Goal: Task Accomplishment & Management: Manage account settings

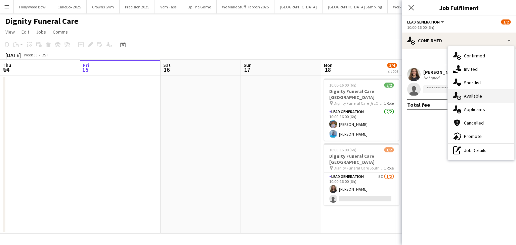
scroll to position [0, 204]
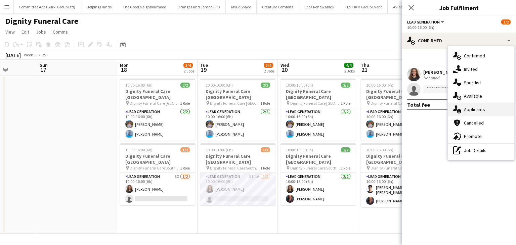
click at [467, 106] on div "single-neutral-actions-information Applicants" at bounding box center [481, 109] width 67 height 13
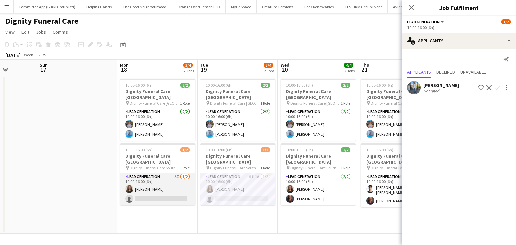
click at [163, 176] on app-card-role "Lead Generation 5I 1/2 10:00-16:00 (6h) Katie Mills single-neutral-actions" at bounding box center [157, 189] width 75 height 33
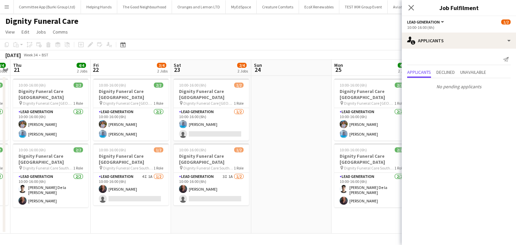
scroll to position [0, 241]
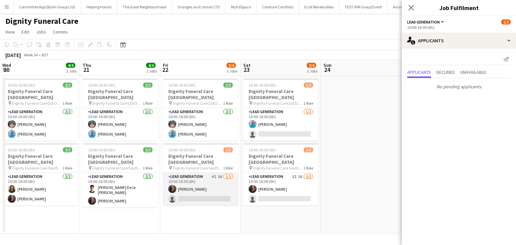
click at [220, 193] on app-card-role "Lead Generation 4I 1A 1/2 10:00-16:00 (6h) Nicole Cuthbert single-neutral-actio…" at bounding box center [200, 189] width 75 height 33
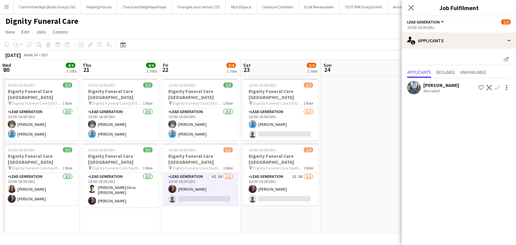
drag, startPoint x: 284, startPoint y: 192, endPoint x: 410, endPoint y: 94, distance: 159.6
click at [410, 94] on div "Kazeem Oyetunde Not rated Shortlist crew Decline Confirm" at bounding box center [459, 86] width 114 height 17
click at [410, 92] on app-user-avatar at bounding box center [413, 87] width 13 height 13
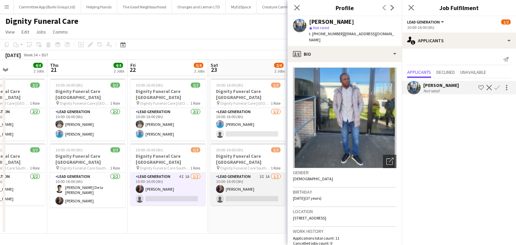
scroll to position [0, 278]
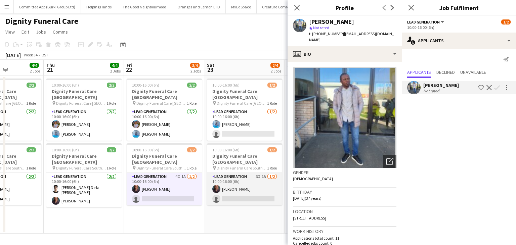
click at [254, 192] on app-card-role "Lead Generation 3I 1A 1/2 10:00-16:00 (6h) Nicole Cuthbert single-neutral-actio…" at bounding box center [244, 189] width 75 height 33
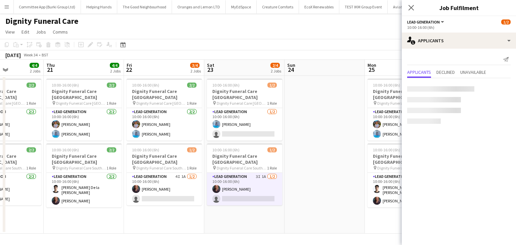
drag, startPoint x: 254, startPoint y: 192, endPoint x: 245, endPoint y: 196, distance: 9.8
click at [245, 196] on app-card-role "Lead Generation 3I 1A 1/2 10:00-16:00 (6h) Nicole Cuthbert single-neutral-actio…" at bounding box center [244, 189] width 75 height 33
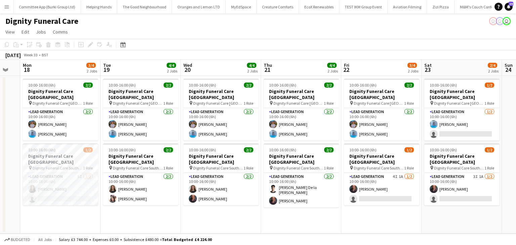
scroll to position [0, 301]
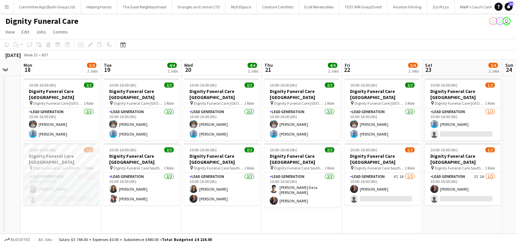
click at [75, 191] on app-card-role "Lead Generation 5I 1/2 10:00-16:00 (6h) Katie Mills single-neutral-actions" at bounding box center [61, 189] width 75 height 33
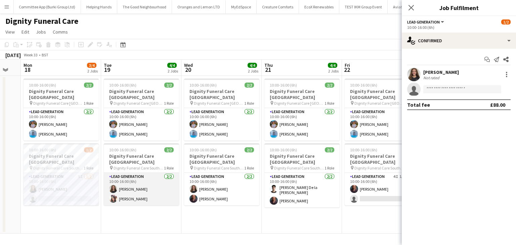
click at [138, 195] on app-card-role "Lead Generation 2/2 10:00-16:00 (6h) Katie Mills Barbara Dixon" at bounding box center [141, 189] width 75 height 33
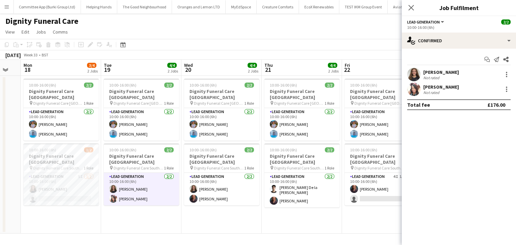
click at [409, 91] on app-user-avatar at bounding box center [413, 89] width 13 height 13
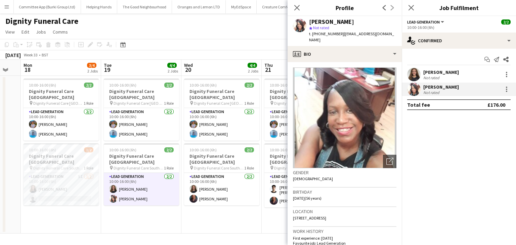
click at [186, 207] on app-date-cell "10:00-16:00 (6h) 2/2 Dignity Funeral Care Aberdeen pin Dignity Funeral Care Abe…" at bounding box center [222, 155] width 80 height 158
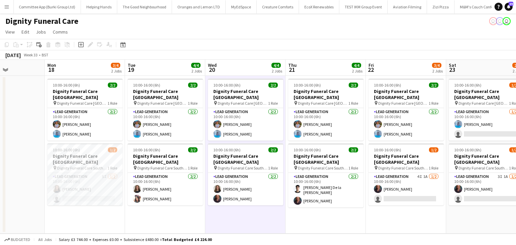
scroll to position [0, 194]
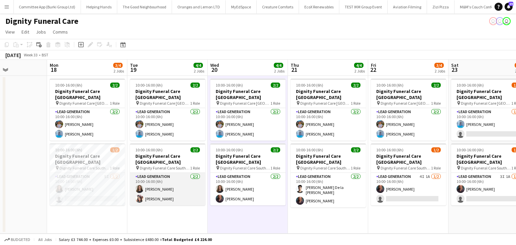
click at [161, 196] on app-card-role "Lead Generation 2/2 10:00-16:00 (6h) Katie Mills Barbara Dixon" at bounding box center [167, 189] width 75 height 33
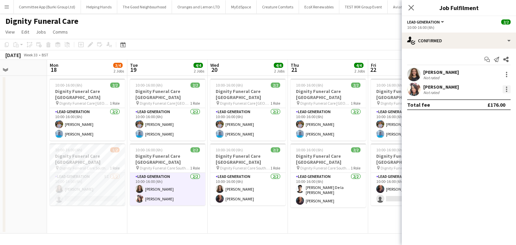
click at [508, 88] on div at bounding box center [507, 89] width 8 height 8
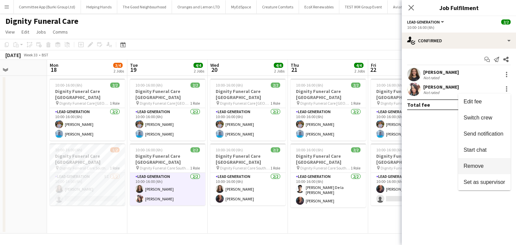
click at [474, 166] on span "Remove" at bounding box center [474, 166] width 20 height 6
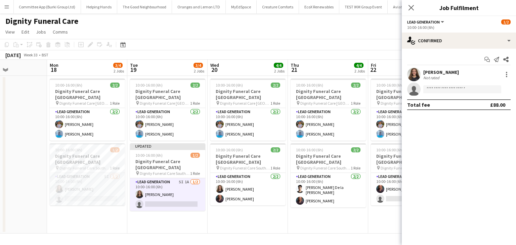
click at [319, 237] on app-board "Dignity Funeral Care user user user View Day view expanded Day view collapsed M…" at bounding box center [258, 129] width 516 height 232
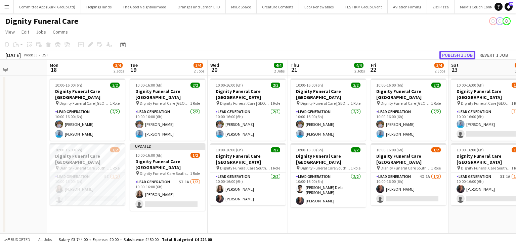
click at [448, 52] on button "Publish 1 job" at bounding box center [458, 55] width 36 height 9
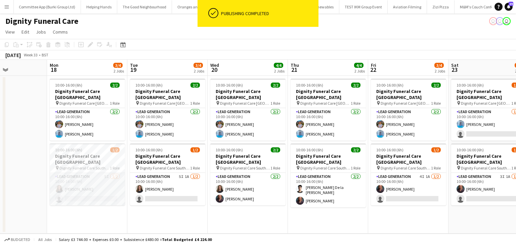
click at [106, 188] on app-card-role "Lead Generation 5I 1/2 10:00-16:00 (6h) Katie Mills single-neutral-actions" at bounding box center [87, 189] width 75 height 33
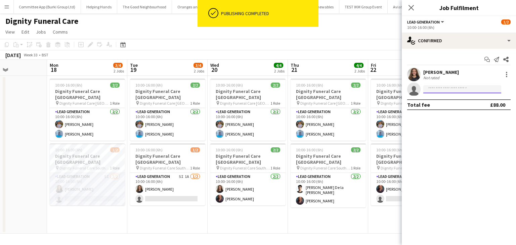
click at [444, 89] on input at bounding box center [463, 89] width 78 height 8
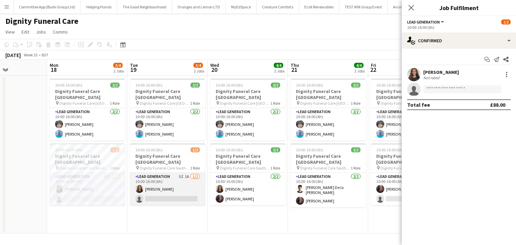
click at [181, 183] on app-card-role "Lead Generation 5I 1A 1/2 10:00-16:00 (6h) Katie Mills single-neutral-actions" at bounding box center [167, 189] width 75 height 33
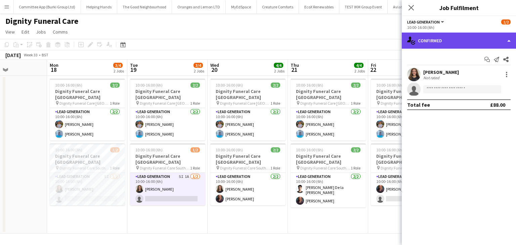
click at [470, 44] on div "single-neutral-actions-check-2 Confirmed" at bounding box center [459, 41] width 114 height 16
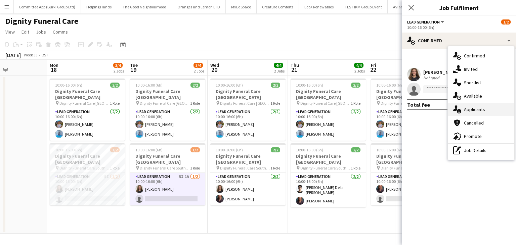
click at [470, 111] on div "single-neutral-actions-information Applicants" at bounding box center [481, 109] width 67 height 13
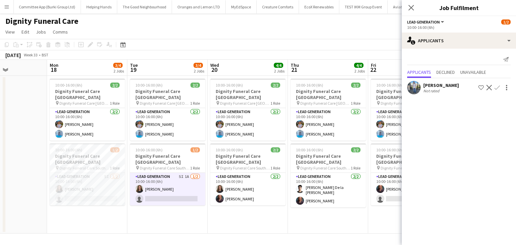
click at [498, 85] on app-icon "Confirm" at bounding box center [497, 87] width 5 height 5
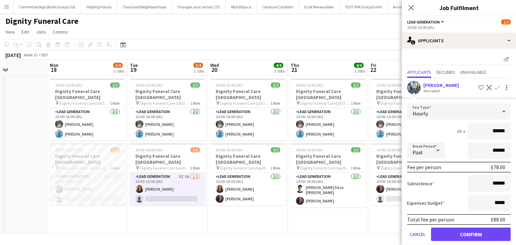
click at [462, 224] on div "Total fee per person £88.00" at bounding box center [459, 219] width 104 height 11
click at [456, 234] on button "Confirm" at bounding box center [471, 234] width 80 height 13
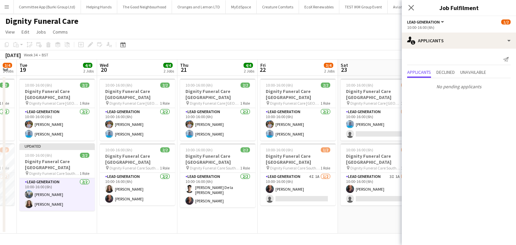
scroll to position [0, 309]
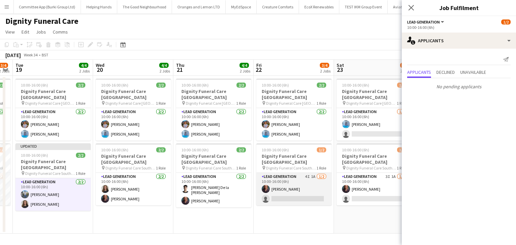
click at [299, 189] on app-card-role "Lead Generation 4I 1A 1/2 10:00-16:00 (6h) Nicole Cuthbert single-neutral-actio…" at bounding box center [293, 189] width 75 height 33
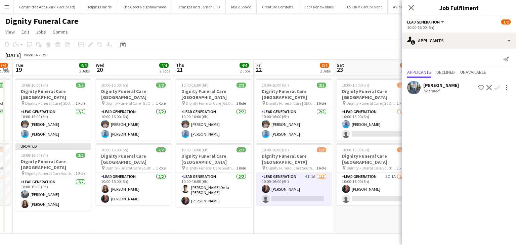
click at [499, 83] on div "Kazeem Oyetunde Not rated Shortlist crew Decline Confirm" at bounding box center [459, 87] width 114 height 13
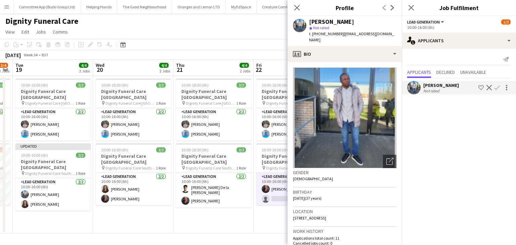
click at [498, 87] on app-icon "Confirm" at bounding box center [497, 87] width 5 height 5
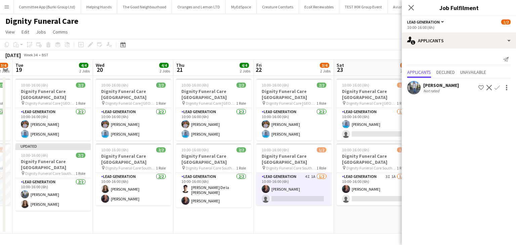
click at [496, 86] on app-icon "Confirm" at bounding box center [497, 87] width 5 height 5
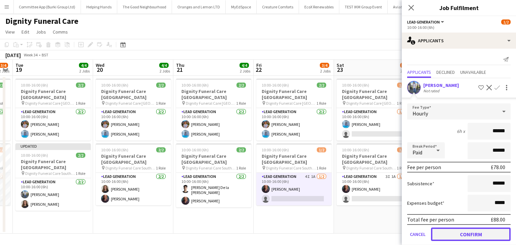
click at [460, 234] on button "Confirm" at bounding box center [471, 234] width 80 height 13
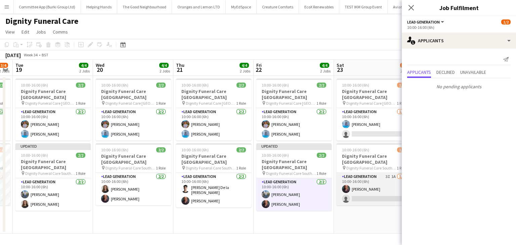
click at [371, 191] on app-card-role "Lead Generation 3I 1A 1/2 10:00-16:00 (6h) Nicole Cuthbert single-neutral-actio…" at bounding box center [374, 189] width 75 height 33
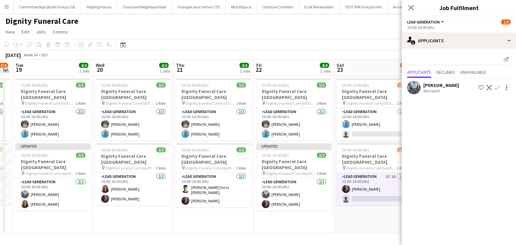
click at [496, 86] on app-icon "Confirm" at bounding box center [497, 87] width 5 height 5
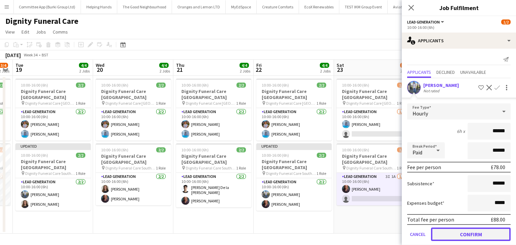
click at [463, 236] on button "Confirm" at bounding box center [471, 234] width 80 height 13
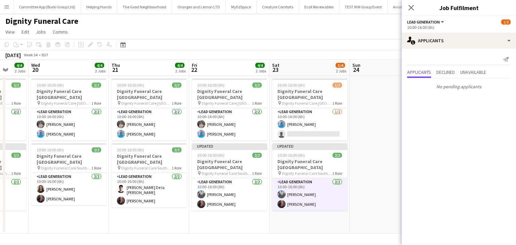
scroll to position [0, 239]
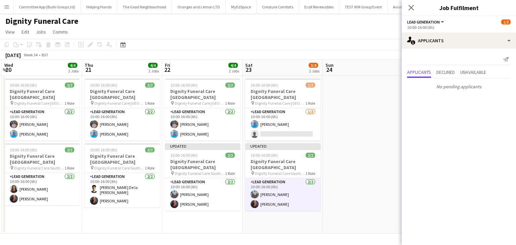
click at [286, 186] on app-card-role "Lead Generation 2/2 10:00-16:00 (6h) Kazeem Oyetunde Nicole Cuthbert" at bounding box center [282, 194] width 75 height 33
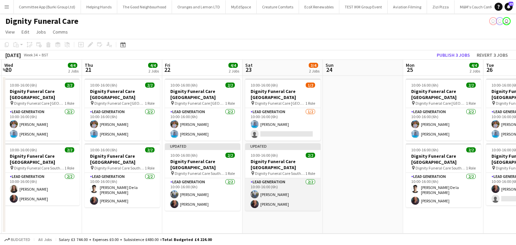
click at [278, 190] on app-card-role "Lead Generation 2/2 10:00-16:00 (6h) Kazeem Oyetunde Nicole Cuthbert" at bounding box center [282, 194] width 75 height 33
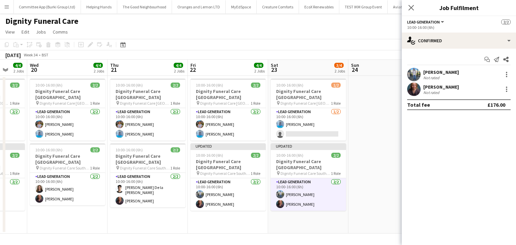
scroll to position [0, 214]
click at [506, 73] on div at bounding box center [506, 72] width 1 height 1
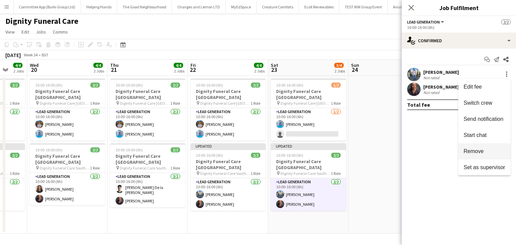
click at [474, 151] on span "Remove" at bounding box center [474, 152] width 20 height 6
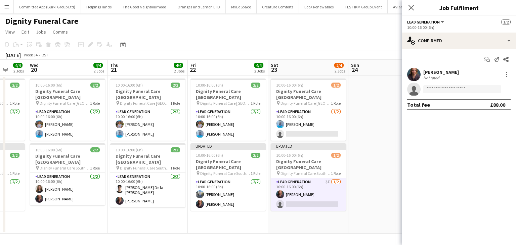
click at [377, 178] on app-date-cell at bounding box center [389, 155] width 80 height 158
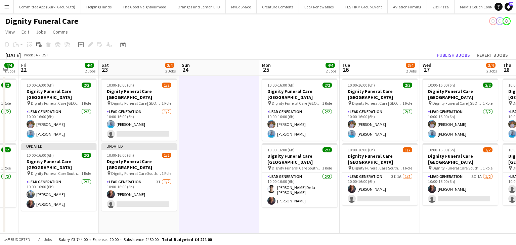
scroll to position [0, 225]
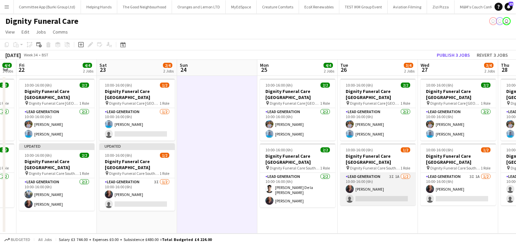
click at [363, 188] on app-card-role "Lead Generation 3I 1A 1/2 10:00-16:00 (6h) Nicole Cuthbert single-neutral-actio…" at bounding box center [378, 189] width 75 height 33
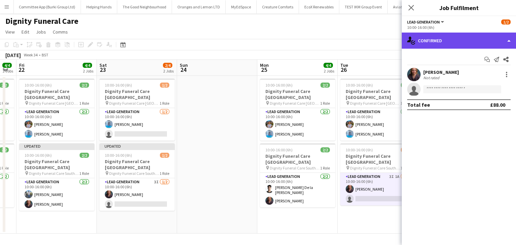
click at [468, 42] on div "single-neutral-actions-check-2 Confirmed" at bounding box center [459, 41] width 114 height 16
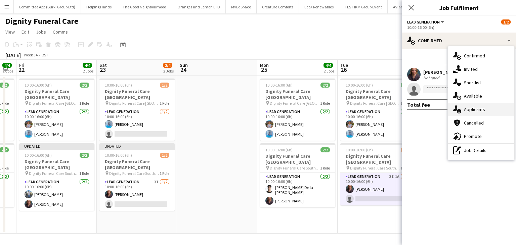
click at [473, 114] on div "single-neutral-actions-information Applicants" at bounding box center [481, 109] width 67 height 13
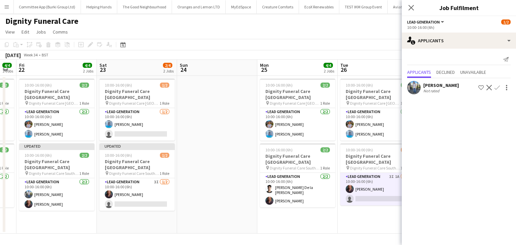
click at [496, 87] on app-icon "Confirm" at bounding box center [497, 87] width 5 height 5
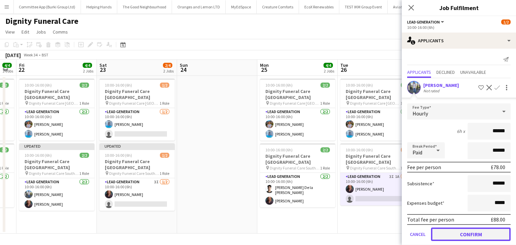
click at [434, 233] on button "Confirm" at bounding box center [471, 234] width 80 height 13
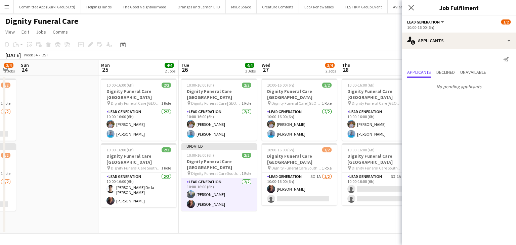
scroll to position [0, 225]
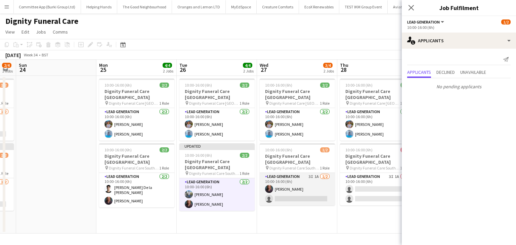
click at [307, 195] on app-card-role "Lead Generation 3I 1A 1/2 10:00-16:00 (6h) Nicole Cuthbert single-neutral-actio…" at bounding box center [297, 189] width 75 height 33
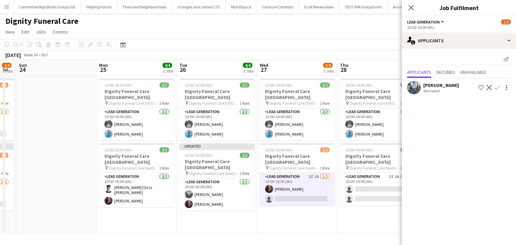
click at [495, 86] on app-icon "Confirm" at bounding box center [497, 87] width 5 height 5
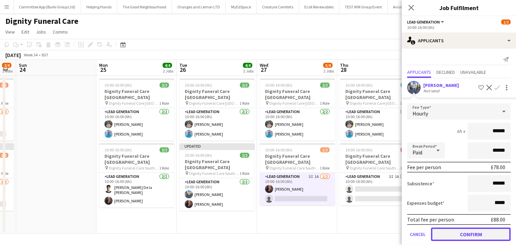
click at [467, 232] on button "Confirm" at bounding box center [471, 234] width 80 height 13
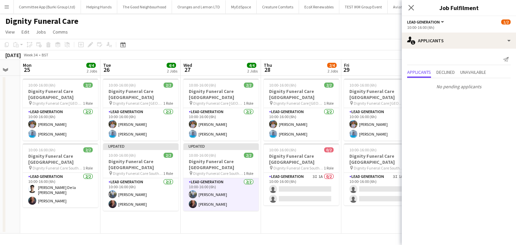
scroll to position [0, 304]
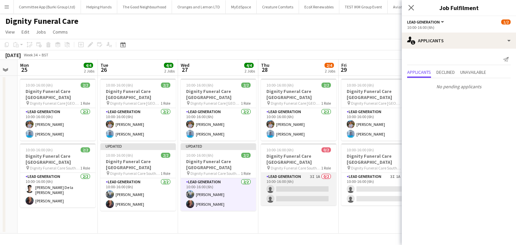
click at [297, 184] on app-card-role "Lead Generation 3I 1A 0/2 10:00-16:00 (6h) single-neutral-actions single-neutra…" at bounding box center [298, 189] width 75 height 33
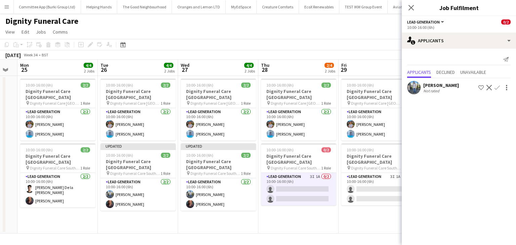
click at [496, 85] on app-icon "Confirm" at bounding box center [497, 87] width 5 height 5
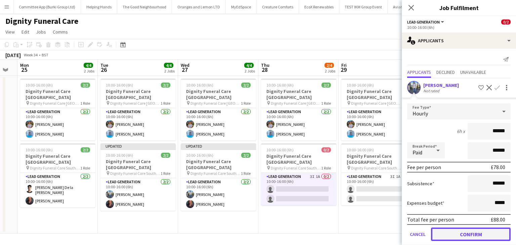
click at [462, 234] on button "Confirm" at bounding box center [471, 234] width 80 height 13
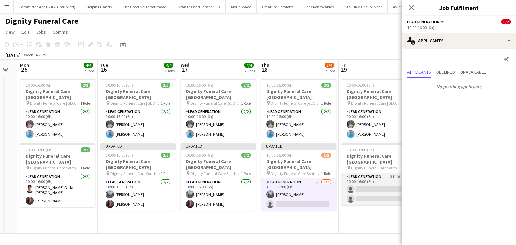
click at [382, 191] on app-card-role "Lead Generation 3I 1A 0/2 10:00-16:00 (6h) single-neutral-actions single-neutra…" at bounding box center [379, 189] width 75 height 33
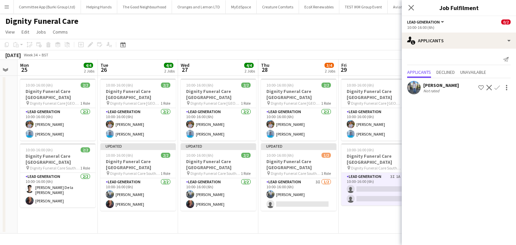
click at [498, 86] on app-icon "Confirm" at bounding box center [497, 87] width 5 height 5
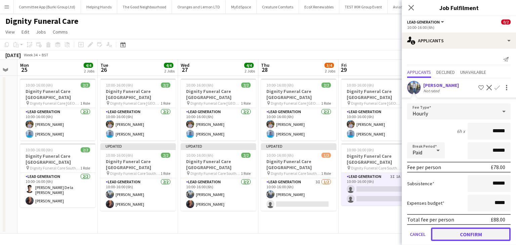
click at [452, 231] on button "Confirm" at bounding box center [471, 234] width 80 height 13
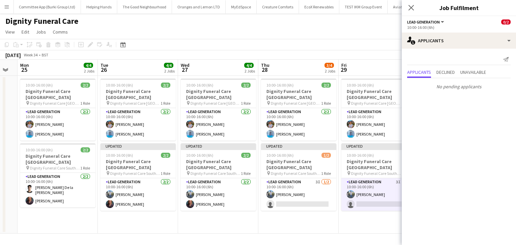
click at [351, 233] on app-date-cell "10:00-16:00 (6h) 2/2 Dignity Funeral Care Aberdeen pin Dignity Funeral Care Abe…" at bounding box center [379, 155] width 80 height 158
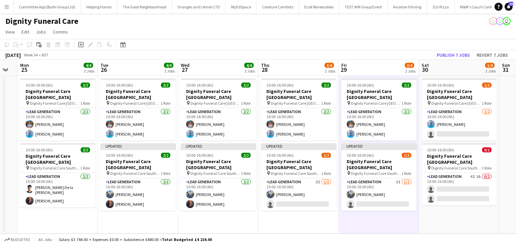
click at [452, 202] on app-date-cell "10:00-16:00 (6h) 1/2 Dignity Funeral Care Aberdeen pin Dignity Funeral Care Abe…" at bounding box center [459, 155] width 80 height 158
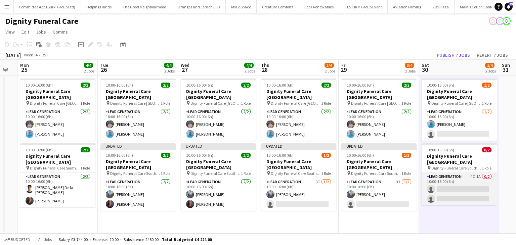
click at [449, 191] on app-card-role "Lead Generation 4I 1A 0/2 10:00-16:00 (6h) single-neutral-actions single-neutra…" at bounding box center [459, 189] width 75 height 33
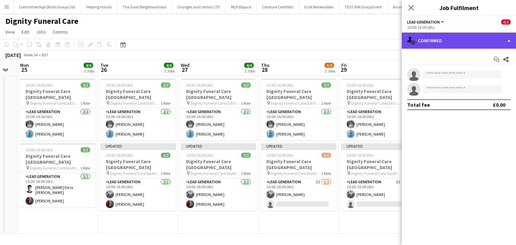
click at [461, 38] on div "single-neutral-actions-check-2 Confirmed" at bounding box center [459, 41] width 114 height 16
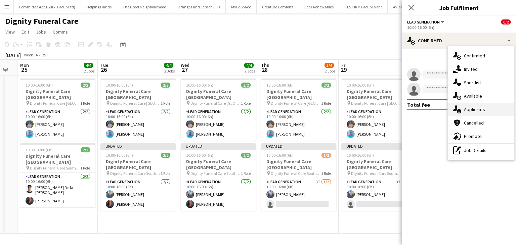
click at [478, 109] on div "single-neutral-actions-information Applicants" at bounding box center [481, 109] width 67 height 13
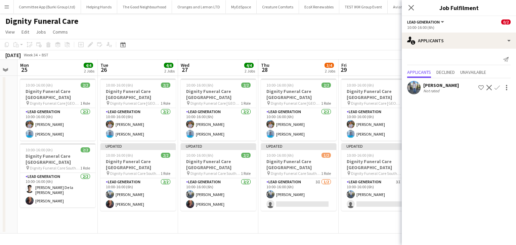
click at [494, 88] on button "Confirm" at bounding box center [497, 88] width 8 height 8
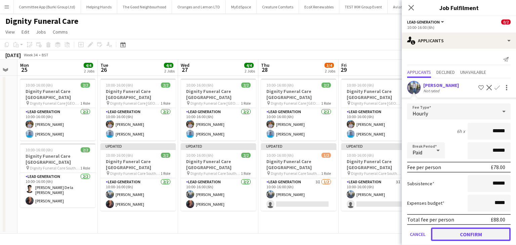
click at [450, 237] on button "Confirm" at bounding box center [471, 234] width 80 height 13
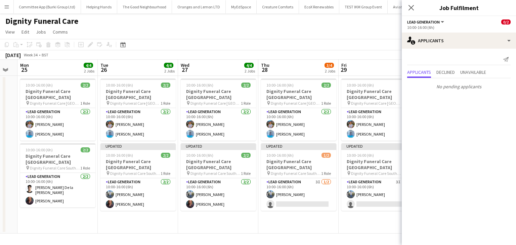
click at [326, 233] on app-date-cell "10:00-16:00 (6h) 2/2 Dignity Funeral Care Aberdeen pin Dignity Funeral Care Abe…" at bounding box center [298, 155] width 80 height 158
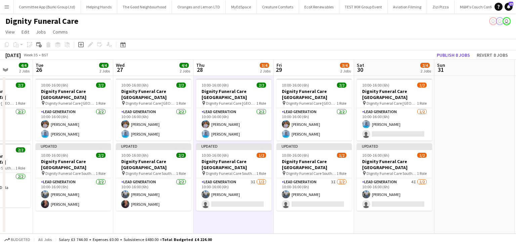
scroll to position [0, 209]
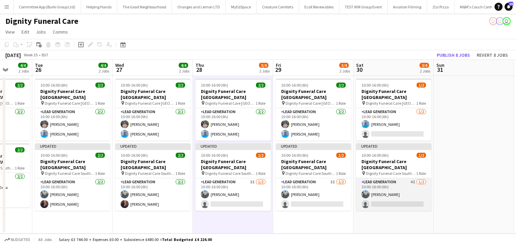
click at [384, 194] on app-card-role "Lead Generation 4I 1/2 10:00-16:00 (6h) Kazeem Oyetunde single-neutral-actions" at bounding box center [393, 194] width 75 height 33
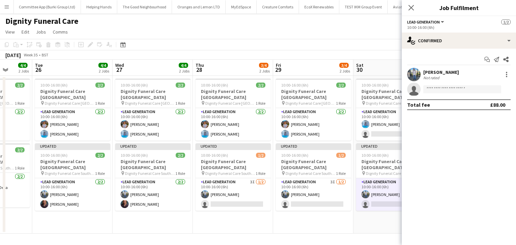
click at [380, 47] on app-toolbar "Copy Paste Paste Ctrl+V Paste with crew Ctrl+Shift+V Paste linked Job Add linke…" at bounding box center [258, 44] width 516 height 11
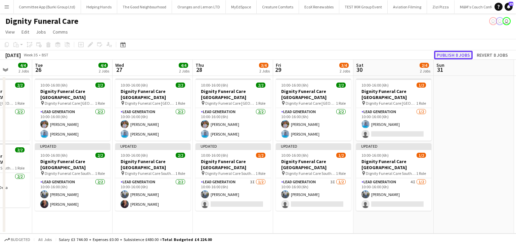
click at [451, 53] on button "Publish 8 jobs" at bounding box center [453, 55] width 39 height 9
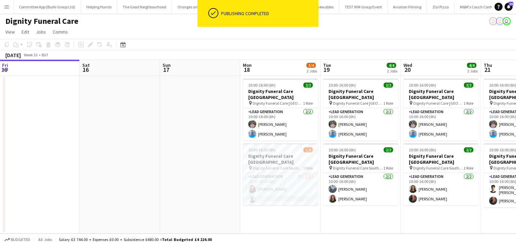
scroll to position [0, 206]
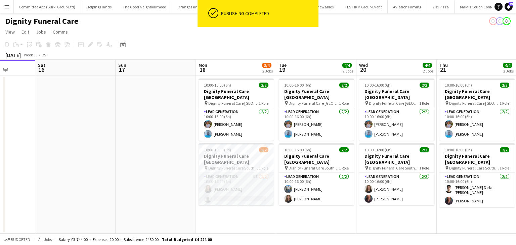
click at [239, 189] on app-card-role "Lead Generation 5I 1/2 10:00-16:00 (6h) Katie Mills single-neutral-actions" at bounding box center [236, 189] width 75 height 33
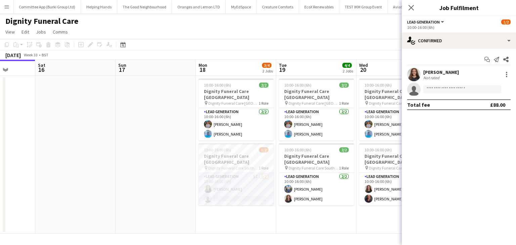
click at [479, 80] on div "Katie Mills Not rated" at bounding box center [459, 74] width 114 height 13
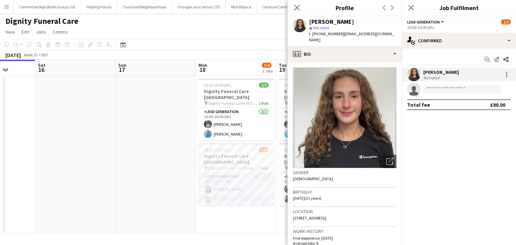
click at [470, 85] on app-invite-slot "single-neutral-actions" at bounding box center [459, 89] width 114 height 13
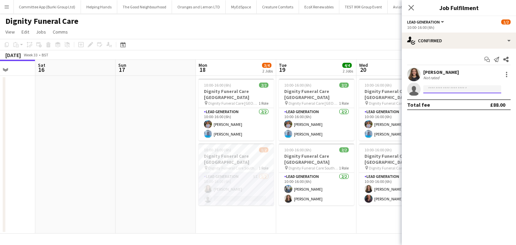
click at [455, 88] on input at bounding box center [463, 89] width 78 height 8
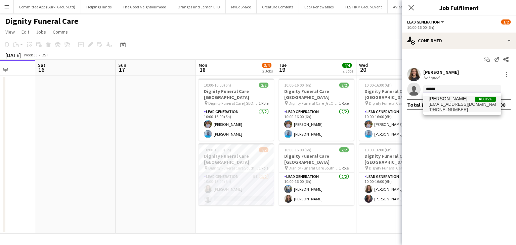
type input "******"
click at [437, 104] on span "brakstech4@gmail.com" at bounding box center [462, 104] width 67 height 5
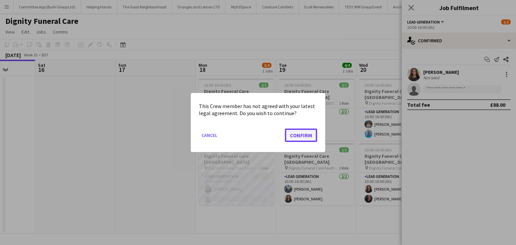
click at [301, 139] on button "Confirm" at bounding box center [301, 135] width 32 height 13
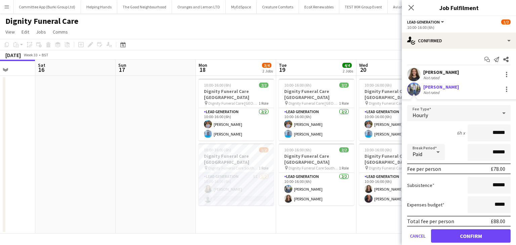
click at [467, 242] on form "Fee Type Hourly 6h x ****** Break Period Paid ****** Fee per person £78.00 Subs…" at bounding box center [459, 177] width 114 height 144
click at [460, 236] on button "Confirm" at bounding box center [471, 236] width 80 height 13
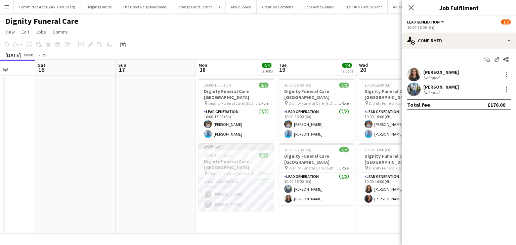
click at [318, 227] on app-date-cell "10:00-16:00 (6h) 2/2 Dignity Funeral Care Aberdeen pin Dignity Funeral Care Abe…" at bounding box center [316, 155] width 80 height 158
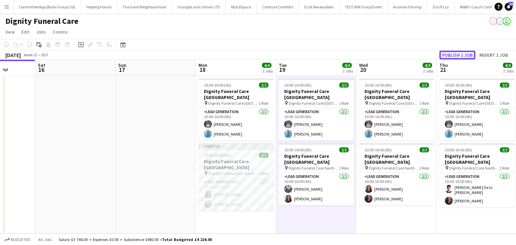
click at [451, 54] on button "Publish 1 job" at bounding box center [458, 55] width 36 height 9
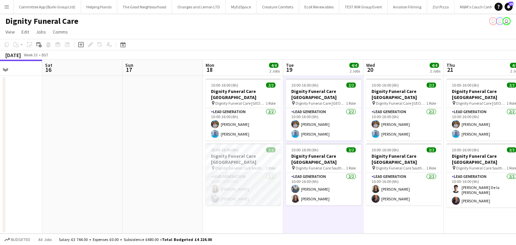
scroll to position [0, 279]
click at [238, 193] on app-card-role "Lead Generation 2/2 10:00-16:00 (6h) Katie Mills Kazeem Oyetunde" at bounding box center [242, 189] width 75 height 33
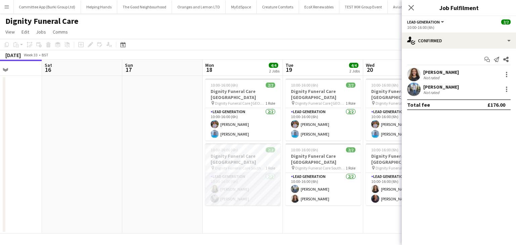
click at [413, 91] on app-user-avatar at bounding box center [413, 89] width 13 height 13
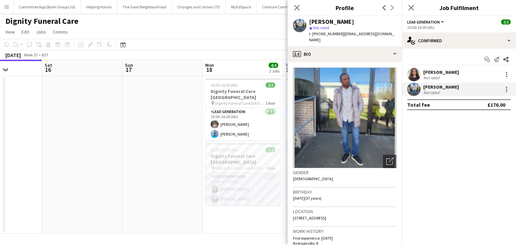
click at [215, 217] on app-date-cell "10:00-16:00 (6h) 2/2 Dignity Funeral Care Aberdeen pin Dignity Funeral Care Abe…" at bounding box center [243, 155] width 80 height 158
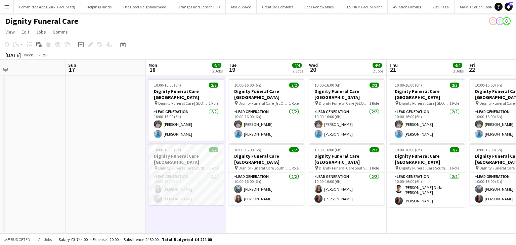
scroll to position [0, 256]
click at [189, 157] on h3 "Dignity Funeral Care [GEOGRAPHIC_DATA]" at bounding box center [185, 159] width 75 height 12
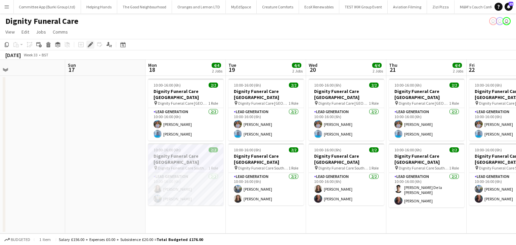
click at [92, 46] on icon "Edit" at bounding box center [90, 44] width 5 height 5
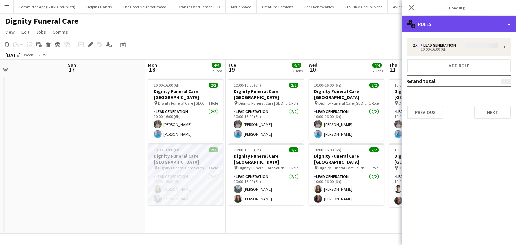
click at [457, 31] on div "multiple-users-add Roles" at bounding box center [459, 24] width 114 height 16
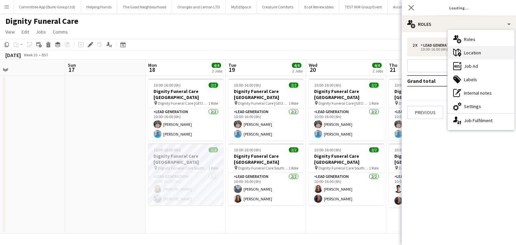
click at [481, 52] on div "maps-pin-1 Location" at bounding box center [481, 52] width 67 height 13
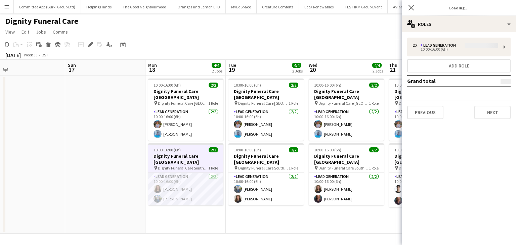
click at [290, 214] on app-date-cell "10:00-16:00 (6h) 2/2 Dignity Funeral Care Aberdeen pin Dignity Funeral Care Abe…" at bounding box center [266, 155] width 80 height 158
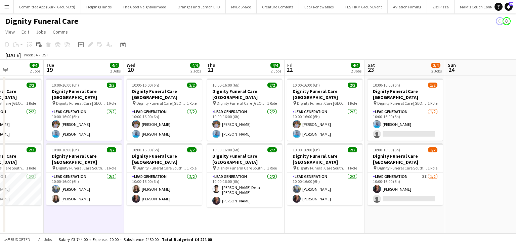
scroll to position [0, 278]
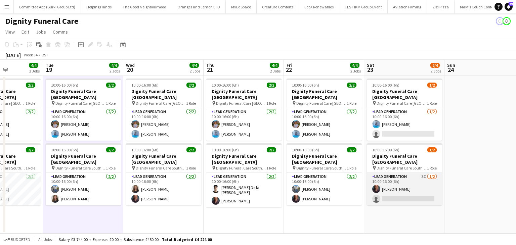
click at [389, 188] on app-card-role "Lead Generation 3I 1/2 10:00-16:00 (6h) Nicole Cuthbert single-neutral-actions" at bounding box center [404, 189] width 75 height 33
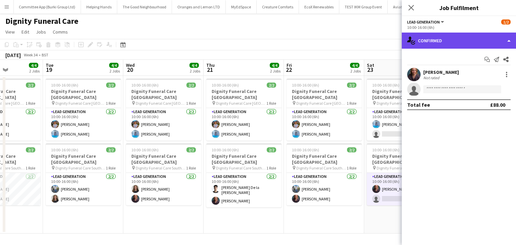
click at [481, 43] on div "single-neutral-actions-check-2 Confirmed" at bounding box center [459, 41] width 114 height 16
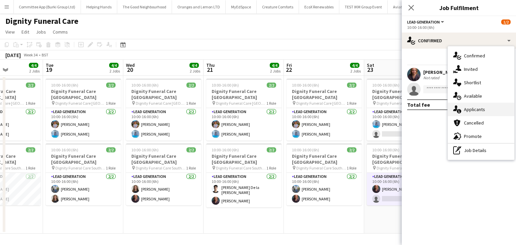
click at [486, 111] on div "single-neutral-actions-information Applicants" at bounding box center [481, 109] width 67 height 13
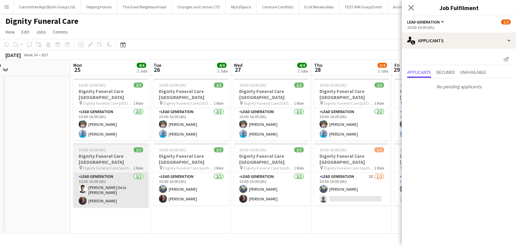
scroll to position [0, 280]
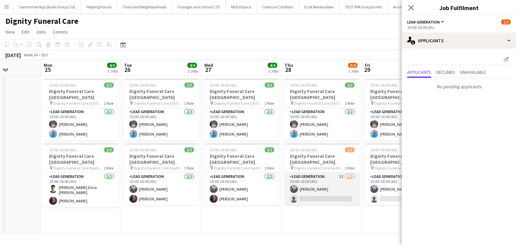
click at [302, 188] on app-card-role "Lead Generation 3I 1/2 10:00-16:00 (6h) Kazeem Oyetunde single-neutral-actions" at bounding box center [322, 189] width 75 height 33
click at [313, 187] on app-card-role "Lead Generation 3I 1/2 10:00-16:00 (6h) Kazeem Oyetunde single-neutral-actions" at bounding box center [322, 189] width 75 height 33
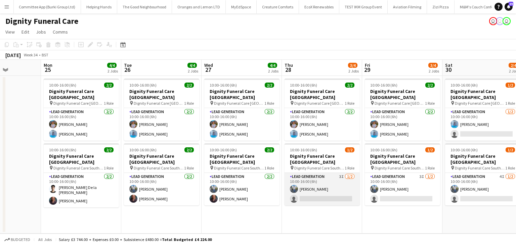
click at [313, 189] on app-card-role "Lead Generation 3I 1/2 10:00-16:00 (6h) Kazeem Oyetunde single-neutral-actions" at bounding box center [322, 189] width 75 height 33
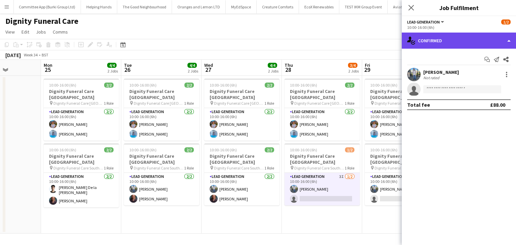
click at [492, 35] on div "single-neutral-actions-check-2 Confirmed" at bounding box center [459, 41] width 114 height 16
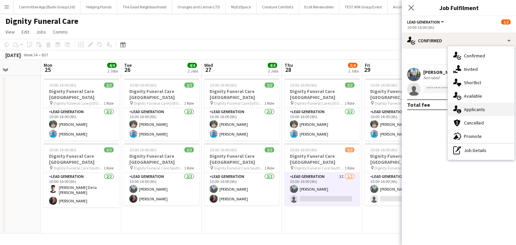
click at [480, 112] on div "single-neutral-actions-information Applicants" at bounding box center [481, 109] width 67 height 13
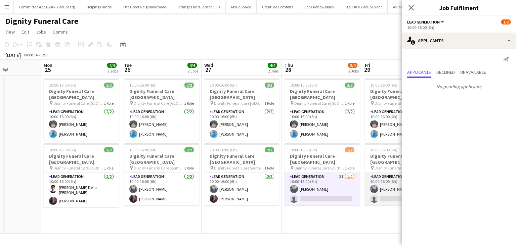
click at [375, 193] on app-card-role "Lead Generation 3I 1/2 10:00-16:00 (6h) Kazeem Oyetunde single-neutral-actions" at bounding box center [402, 189] width 75 height 33
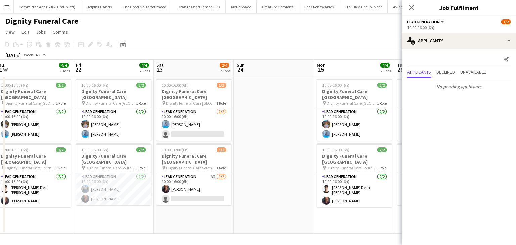
scroll to position [0, 167]
click at [191, 189] on app-card-role "Lead Generation 3I 1/2 10:00-16:00 (6h) Nicole Cuthbert single-neutral-actions" at bounding box center [194, 189] width 75 height 33
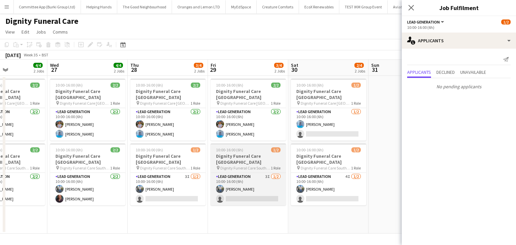
scroll to position [0, 190]
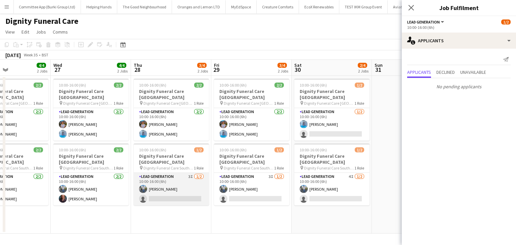
click at [193, 182] on app-card-role "Lead Generation 3I 1/2 10:00-16:00 (6h) Kazeem Oyetunde single-neutral-actions" at bounding box center [171, 189] width 75 height 33
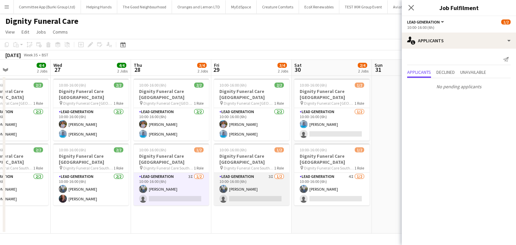
click at [243, 185] on app-card-role "Lead Generation 3I 1/2 10:00-16:00 (6h) Kazeem Oyetunde single-neutral-actions" at bounding box center [251, 189] width 75 height 33
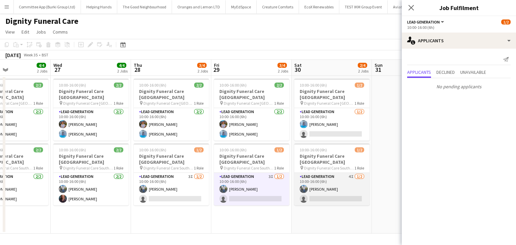
click at [327, 181] on app-card-role "Lead Generation 4I 1/2 10:00-16:00 (6h) Kazeem Oyetunde single-neutral-actions" at bounding box center [331, 189] width 75 height 33
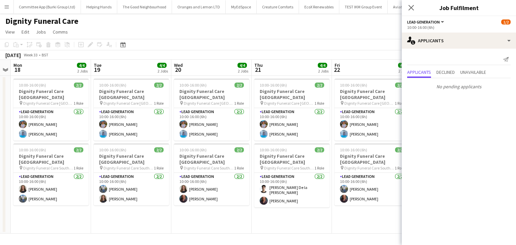
scroll to position [0, 231]
click at [411, 9] on icon "Close pop-in" at bounding box center [411, 7] width 6 height 6
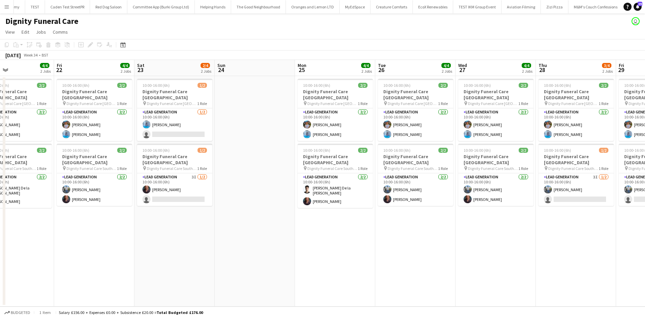
scroll to position [0, 187]
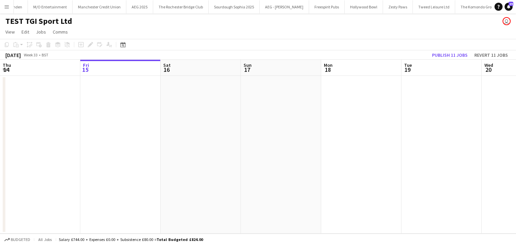
scroll to position [0, 2328]
click at [7, 11] on button "Menu" at bounding box center [6, 6] width 13 height 13
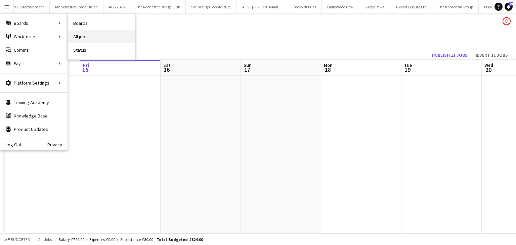
click at [89, 38] on link "All jobs" at bounding box center [101, 36] width 67 height 13
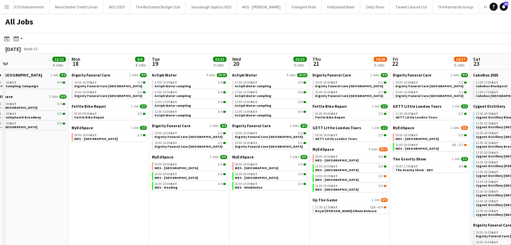
scroll to position [0, 253]
